Goal: Task Accomplishment & Management: Use online tool/utility

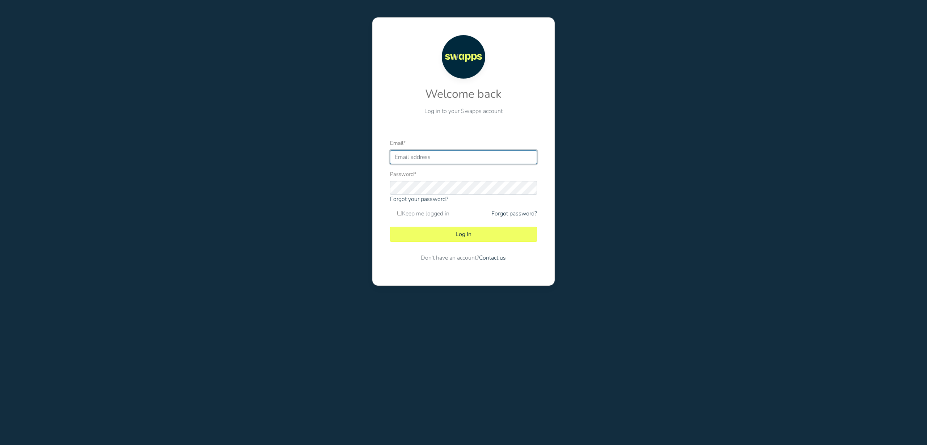
click at [431, 156] on input "Email *" at bounding box center [463, 157] width 147 height 14
type input "iuribe@swapps.com"
click at [465, 233] on button "Log In" at bounding box center [463, 234] width 147 height 15
